Goal: Transaction & Acquisition: Purchase product/service

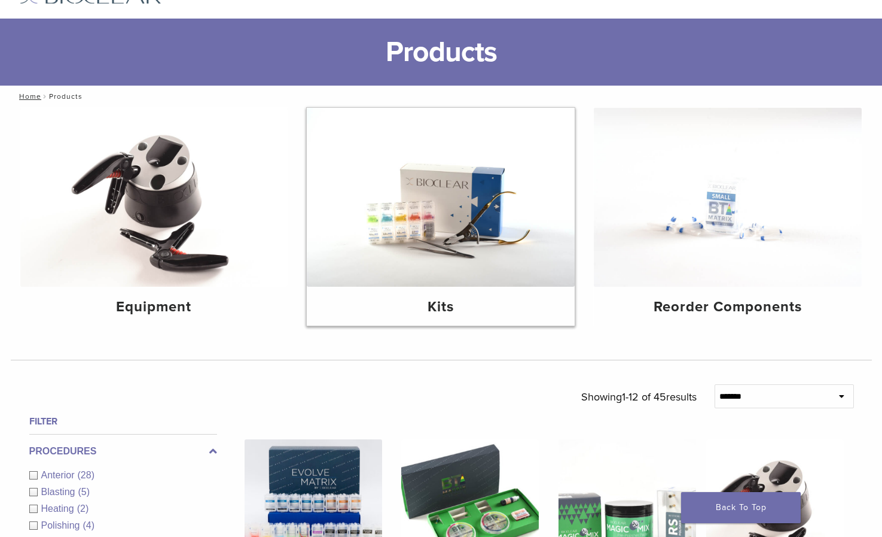
scroll to position [52, 0]
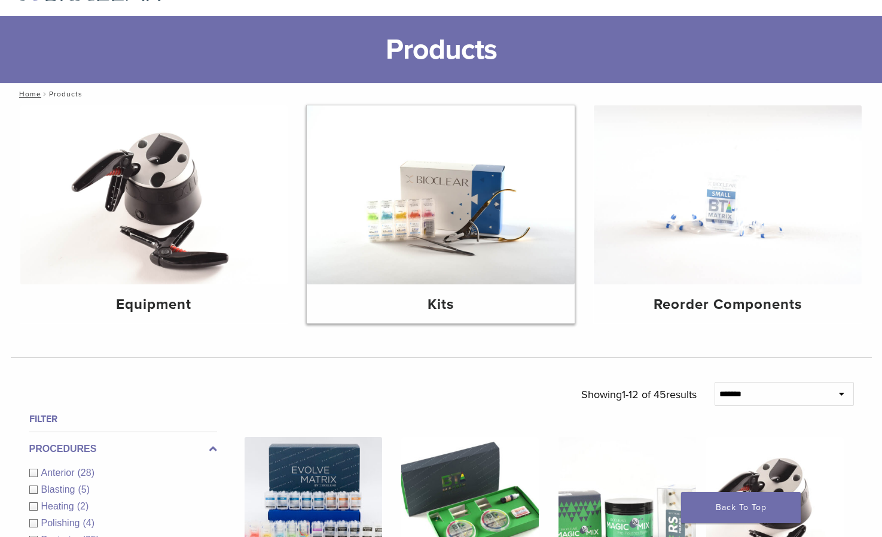
click at [426, 244] on img at bounding box center [441, 194] width 268 height 179
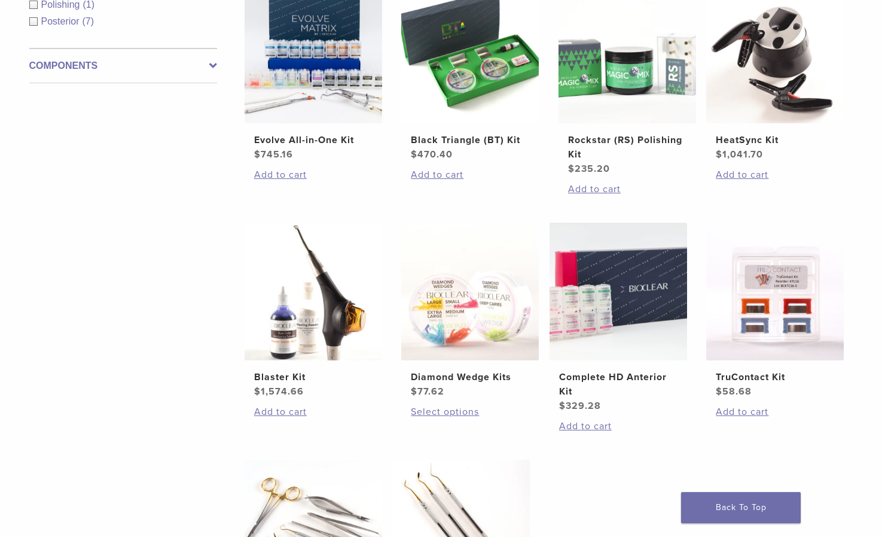
scroll to position [290, 0]
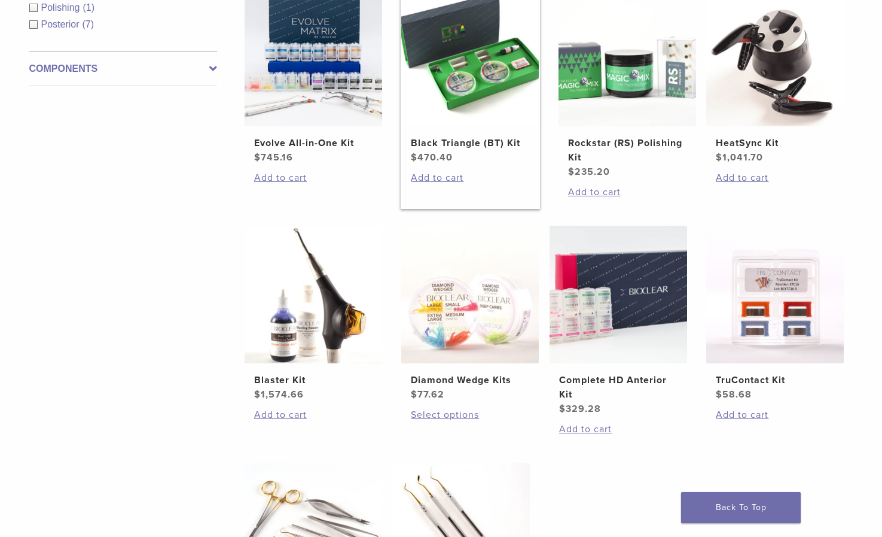
click at [480, 64] on img at bounding box center [470, 58] width 138 height 138
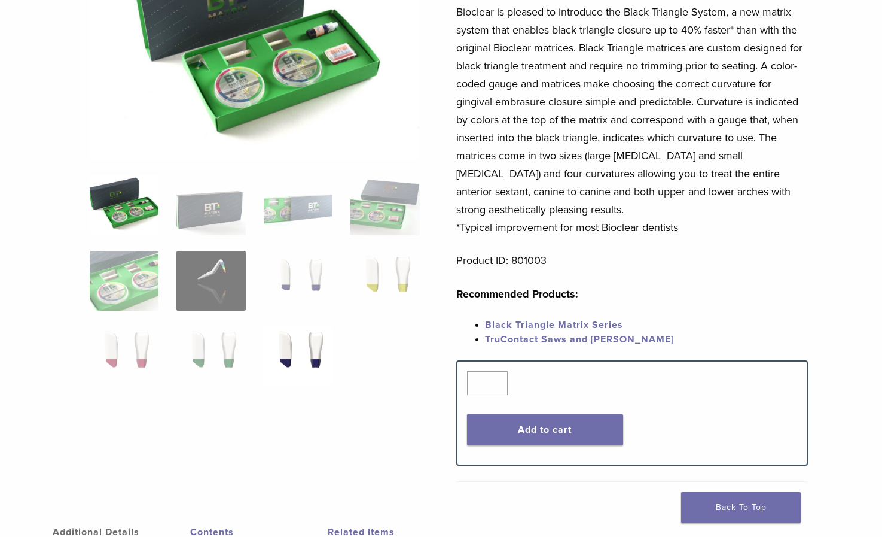
scroll to position [184, 0]
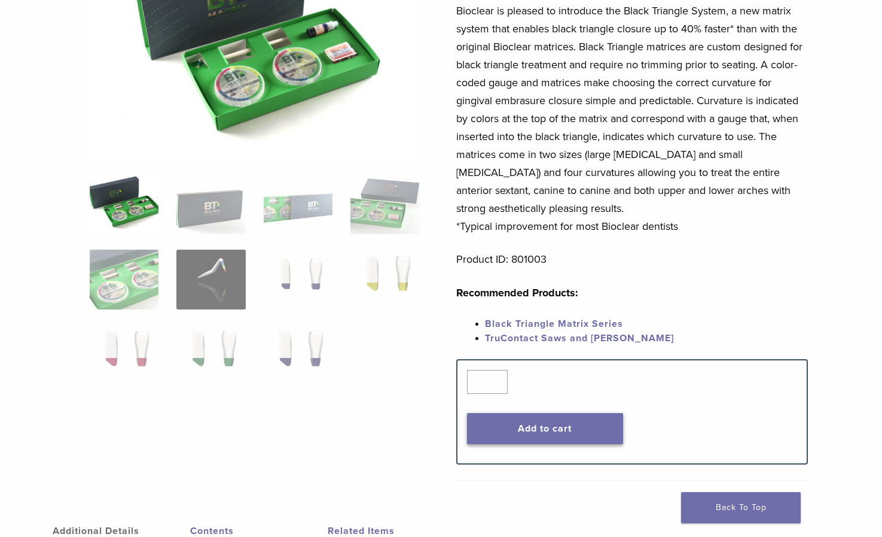
click at [529, 432] on button "Add to cart" at bounding box center [545, 428] width 156 height 31
click at [123, 237] on ol at bounding box center [255, 287] width 348 height 226
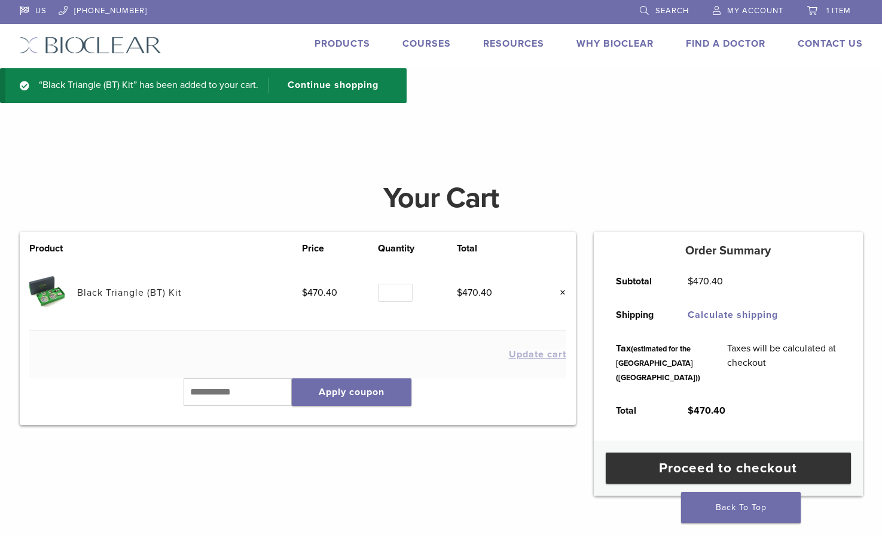
click at [121, 289] on link "Black Triangle (BT) Kit" at bounding box center [129, 293] width 105 height 12
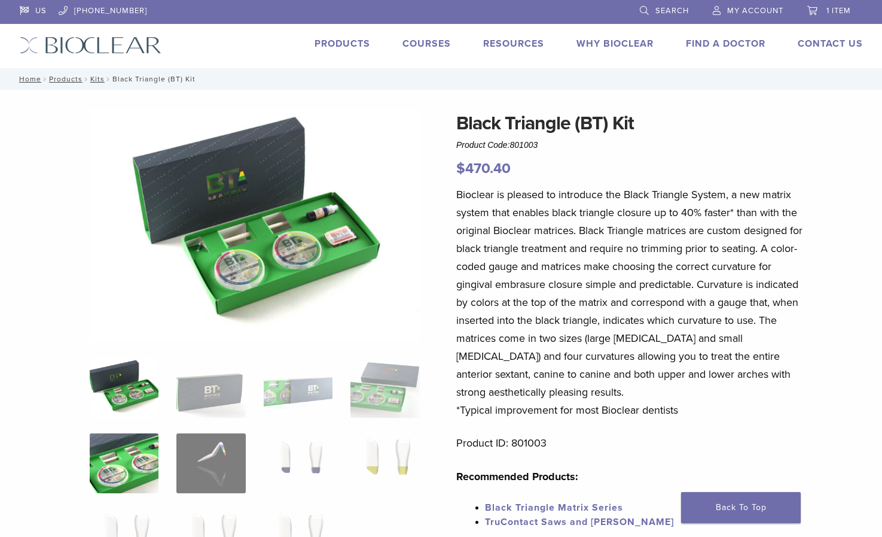
click at [123, 473] on img at bounding box center [124, 463] width 69 height 60
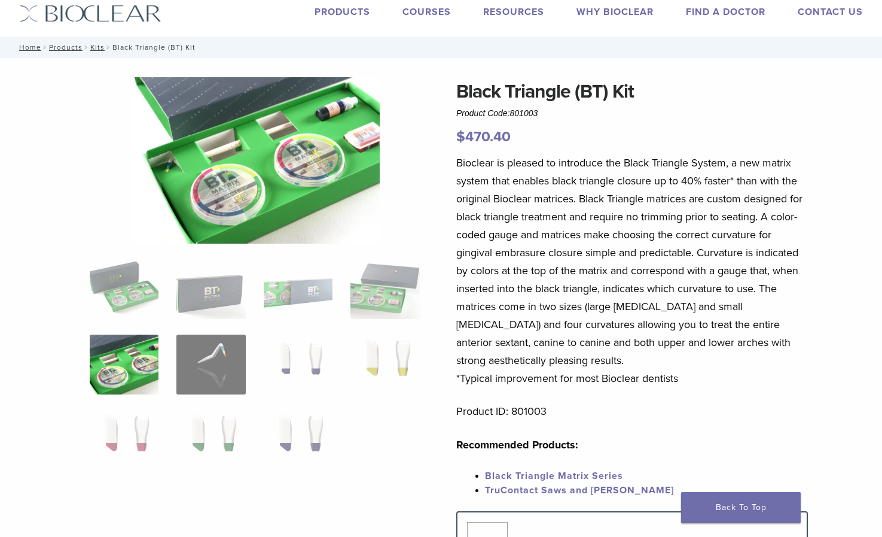
scroll to position [36, 0]
